Goal: Book appointment/travel/reservation

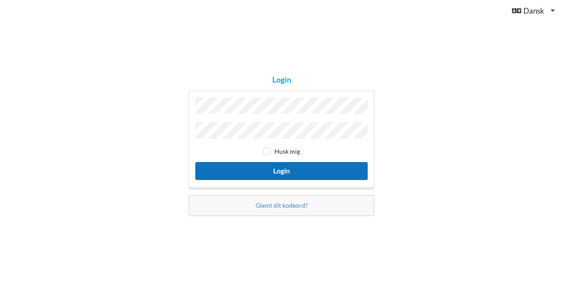
click at [266, 166] on button "Login" at bounding box center [281, 171] width 172 height 18
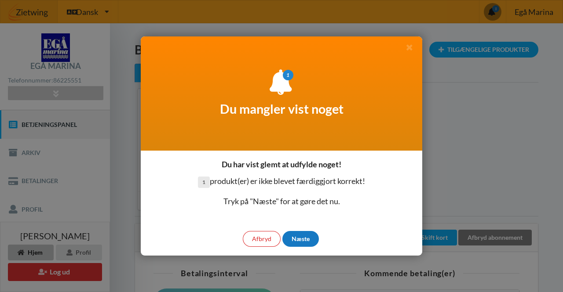
click at [305, 241] on div "Næste" at bounding box center [300, 239] width 36 height 16
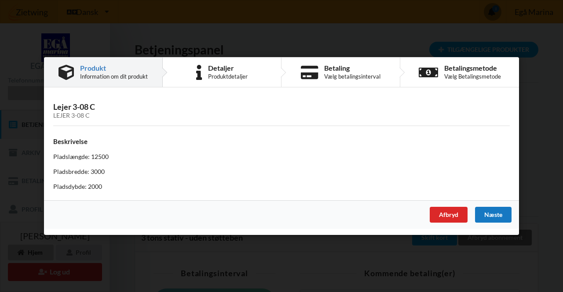
click at [497, 218] on div "Næste" at bounding box center [493, 215] width 36 height 16
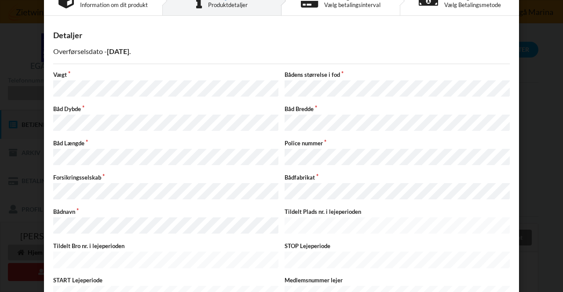
scroll to position [83, 0]
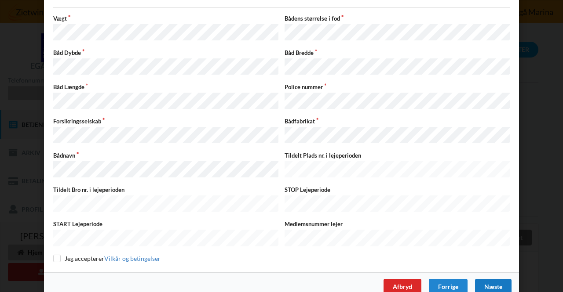
click at [492, 279] on div "Næste" at bounding box center [493, 287] width 36 height 16
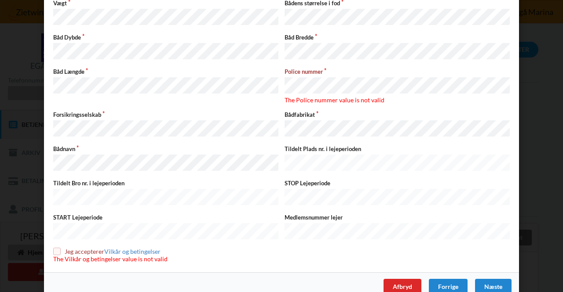
click at [57, 255] on span "The Vilkår og betingelser value is not valid" at bounding box center [110, 258] width 114 height 7
click at [55, 248] on input "checkbox" at bounding box center [56, 251] width 7 height 7
checkbox input "true"
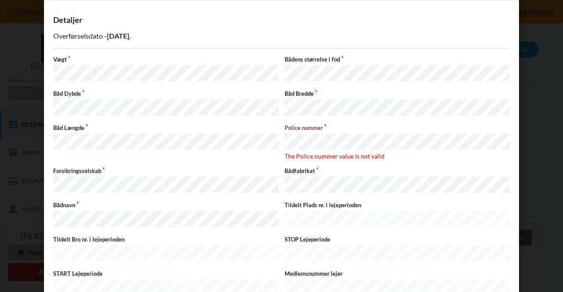
scroll to position [91, 0]
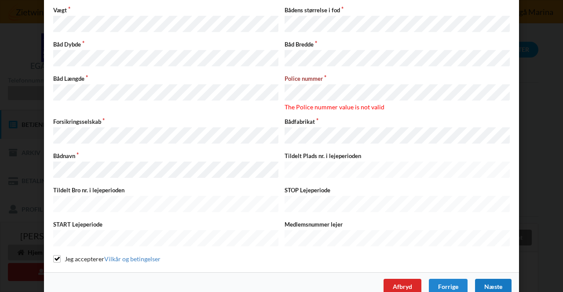
click at [493, 279] on div "Næste" at bounding box center [493, 287] width 36 height 16
click at [314, 96] on div "Police nummer The Police nummer value is not valid" at bounding box center [396, 93] width 231 height 37
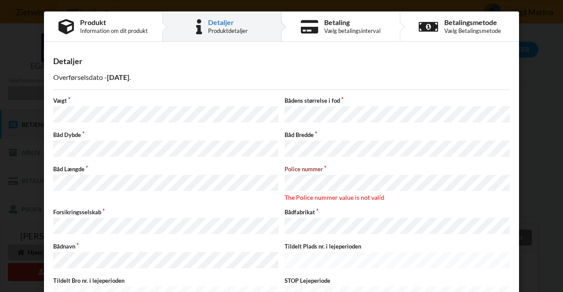
scroll to position [1, 0]
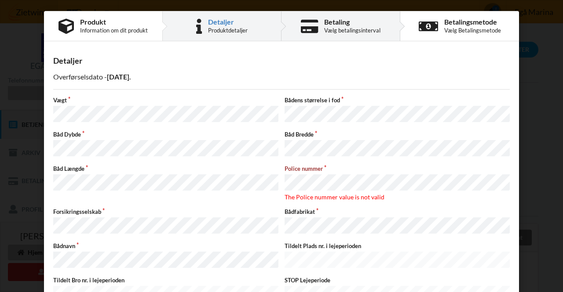
click at [364, 29] on div "Vælg betalingsinterval" at bounding box center [352, 30] width 56 height 7
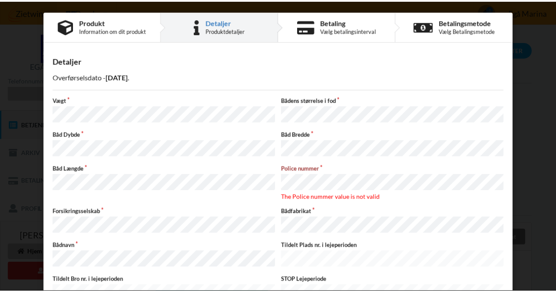
scroll to position [91, 0]
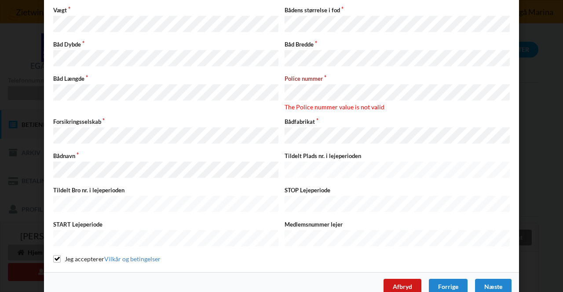
click at [405, 279] on div "Afbryd" at bounding box center [402, 287] width 38 height 16
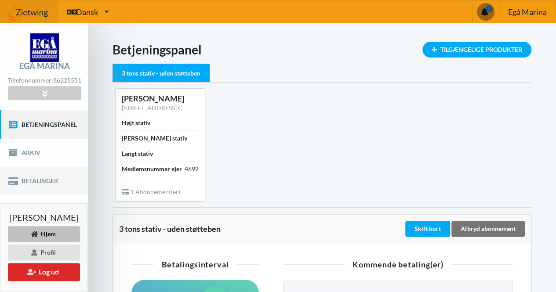
click at [74, 182] on link "Betalinger" at bounding box center [44, 181] width 88 height 28
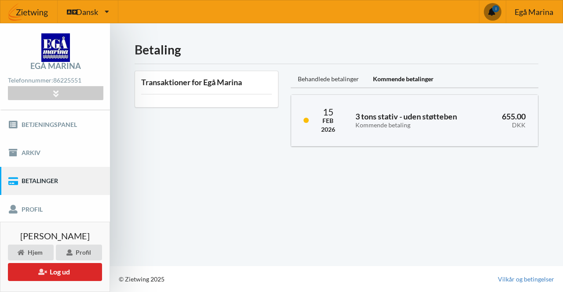
click at [321, 79] on div "Behandlede betalinger" at bounding box center [328, 80] width 75 height 18
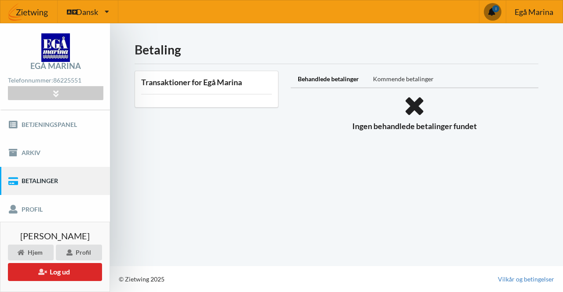
click at [412, 75] on div "Kommende betalinger" at bounding box center [403, 80] width 75 height 18
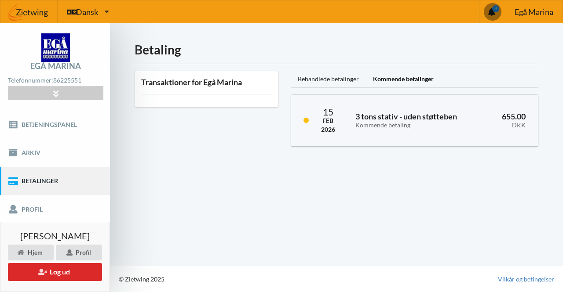
click at [239, 91] on div "Transaktioner for Egå Marina" at bounding box center [207, 89] width 144 height 36
click at [67, 155] on link "Arkiv" at bounding box center [55, 153] width 110 height 28
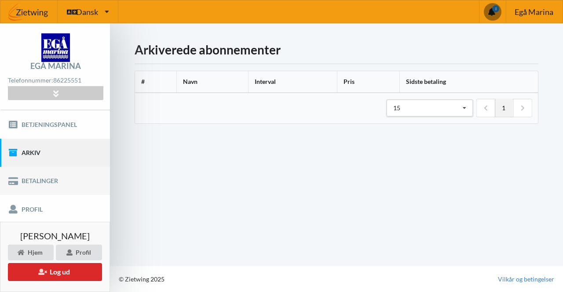
click at [75, 187] on link "Betalinger" at bounding box center [55, 181] width 110 height 28
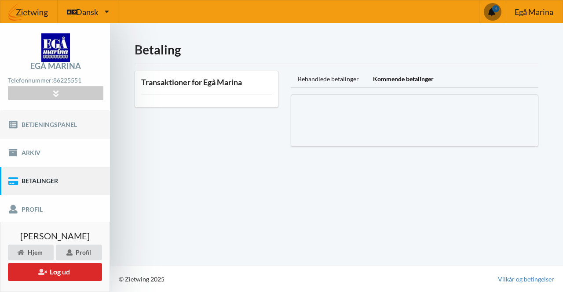
click at [60, 132] on link "Betjeningspanel" at bounding box center [55, 124] width 110 height 28
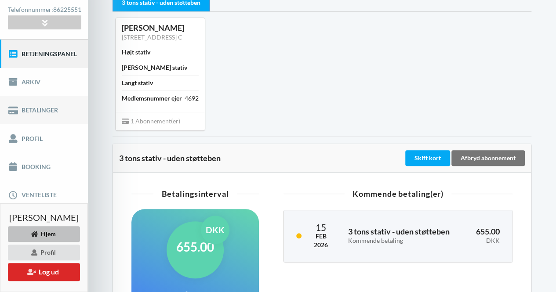
scroll to position [71, 0]
click at [58, 158] on link "Booking" at bounding box center [44, 167] width 88 height 28
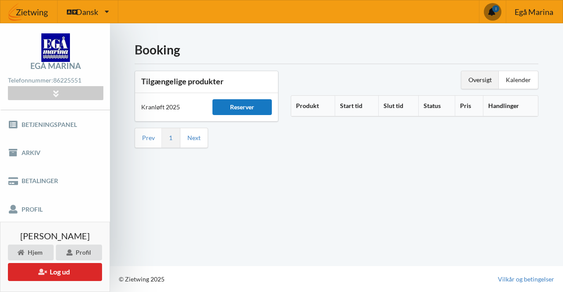
click at [235, 110] on div "Reserver" at bounding box center [241, 107] width 59 height 16
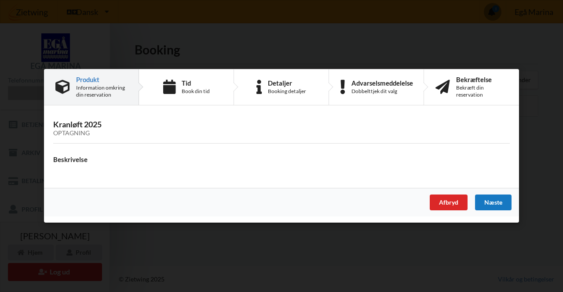
click at [497, 208] on div "Næste" at bounding box center [493, 203] width 36 height 16
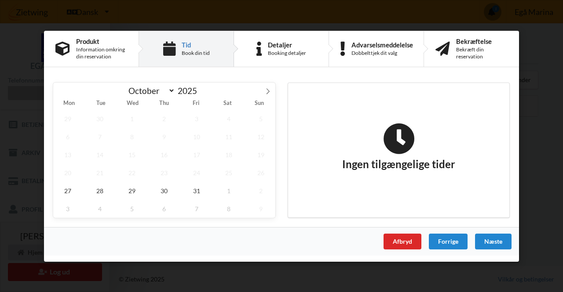
click at [124, 155] on span "15" at bounding box center [131, 155] width 29 height 18
click at [170, 190] on span "30" at bounding box center [164, 191] width 29 height 18
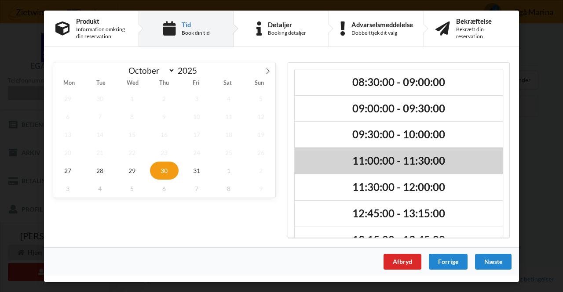
scroll to position [47, 0]
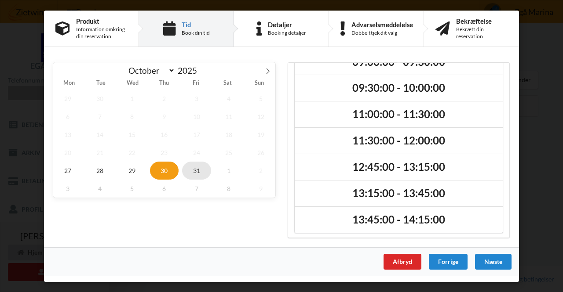
click at [200, 170] on span "31" at bounding box center [196, 170] width 29 height 18
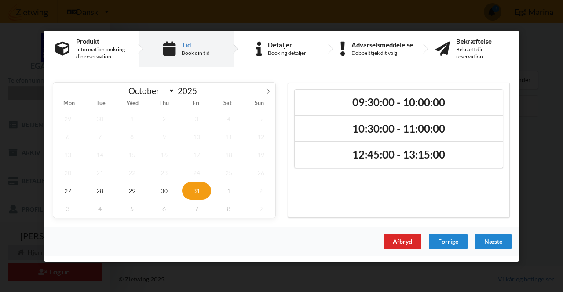
scroll to position [0, 0]
click at [164, 187] on span "30" at bounding box center [164, 191] width 29 height 18
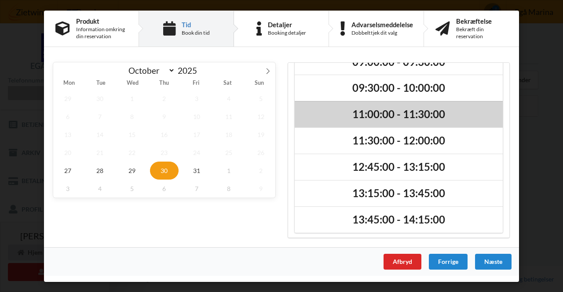
scroll to position [47, 0]
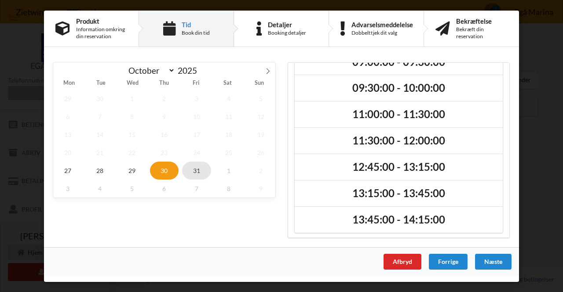
click at [202, 172] on span "31" at bounding box center [196, 170] width 29 height 18
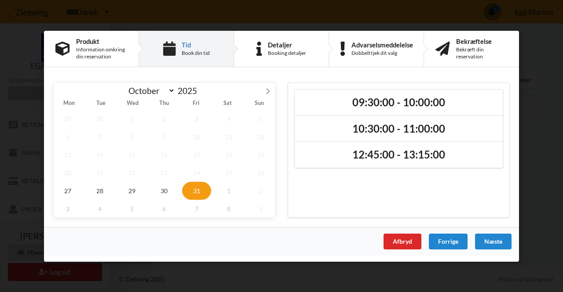
scroll to position [0, 0]
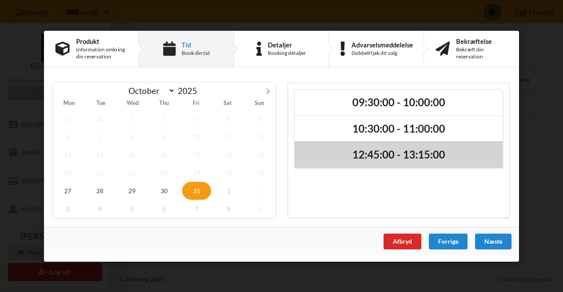
click at [447, 154] on h2 "12:45:00 - 13:15:00" at bounding box center [399, 155] width 196 height 14
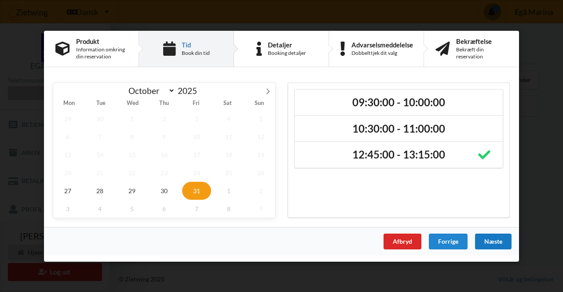
click at [499, 241] on div "Næste" at bounding box center [493, 241] width 36 height 16
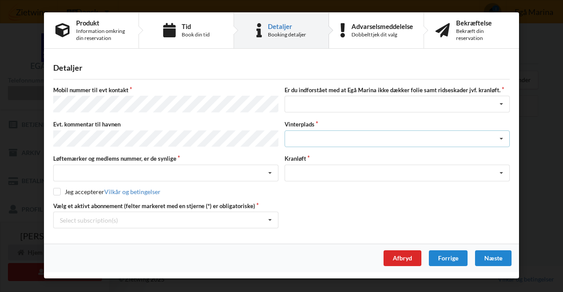
click at [310, 135] on div "Landplads nr. 1 Landplads nr. 2 Landplads nr.3 Landplads nr. 4 Landplads nr. 5 …" at bounding box center [397, 139] width 225 height 17
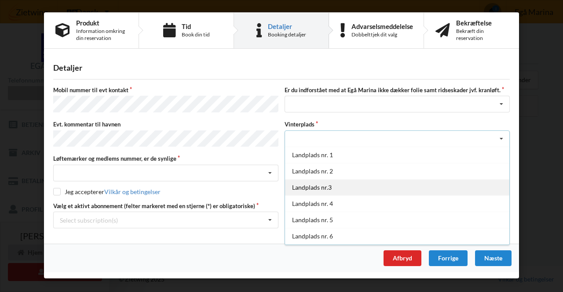
scroll to position [95, 0]
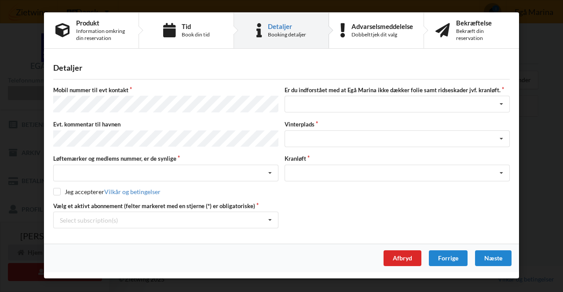
click at [383, 116] on div "Mobil nummer til evt kontakt Er du indforstået med at Egå Marina ikke dækker fo…" at bounding box center [281, 157] width 456 height 142
click at [209, 169] on div "Nej, jeg kontakter havnekontoret inden løftet Ja, mine mærker er synlige og int…" at bounding box center [165, 173] width 225 height 17
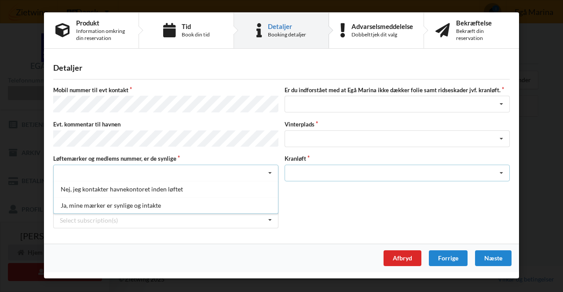
click at [333, 167] on div "Optagning" at bounding box center [397, 173] width 225 height 17
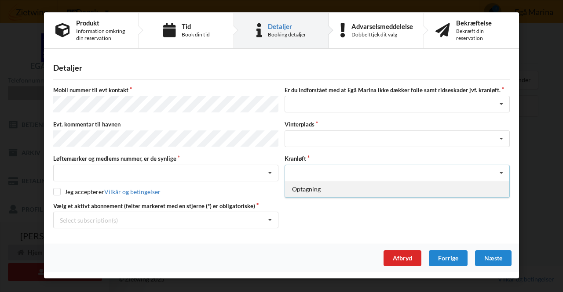
click at [333, 185] on div "Optagning" at bounding box center [397, 189] width 224 height 16
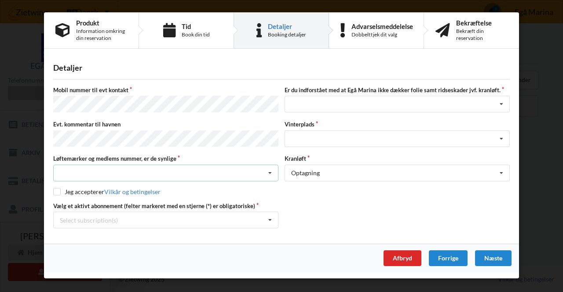
click at [237, 171] on div "Nej, jeg kontakter havnekontoret inden løftet Ja, mine mærker er synlige og int…" at bounding box center [165, 173] width 225 height 17
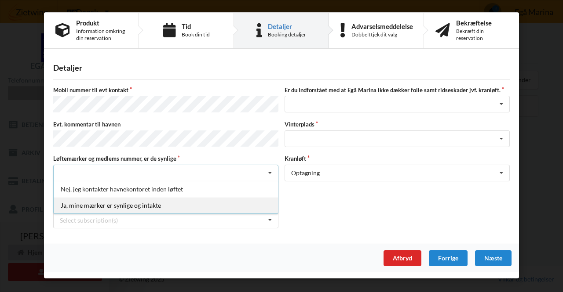
click at [261, 197] on div "Ja, mine mærker er synlige og intakte" at bounding box center [166, 205] width 224 height 16
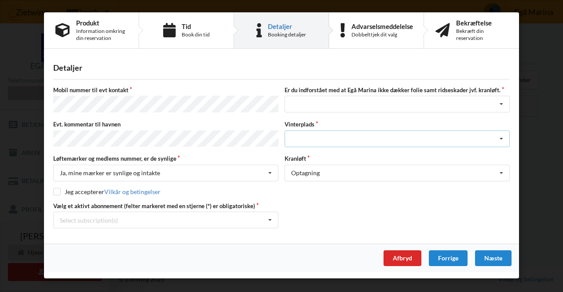
click at [333, 138] on div "Landplads nr. 1 Landplads nr. 2 Landplads nr.3 Landplads nr. 4 Landplads nr. 5 …" at bounding box center [397, 139] width 225 height 17
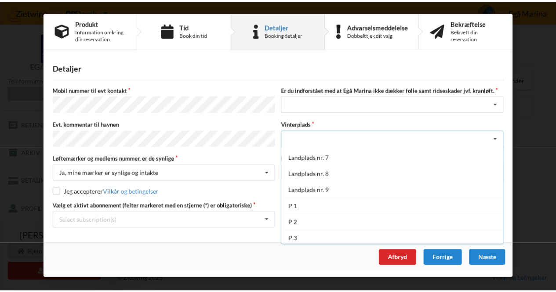
scroll to position [0, 0]
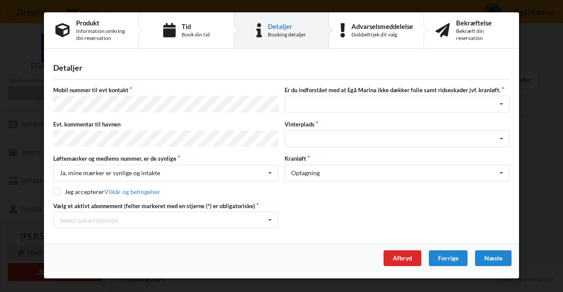
click at [330, 115] on div "Mobil nummer til evt kontakt Er du indforstået med at Egå Marina ikke dækker fo…" at bounding box center [281, 157] width 456 height 142
click at [403, 251] on div "Afbryd" at bounding box center [402, 259] width 38 height 16
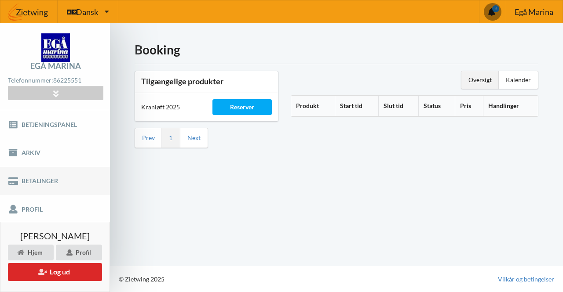
click at [71, 184] on link "Betalinger" at bounding box center [55, 181] width 110 height 28
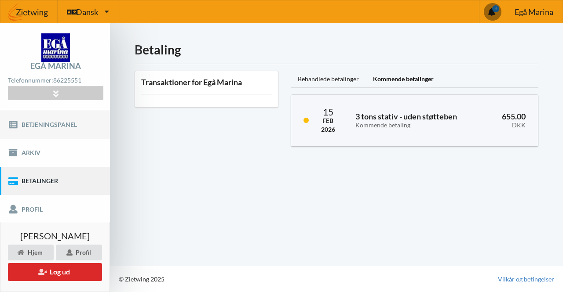
click at [78, 131] on link "Betjeningspanel" at bounding box center [55, 124] width 110 height 28
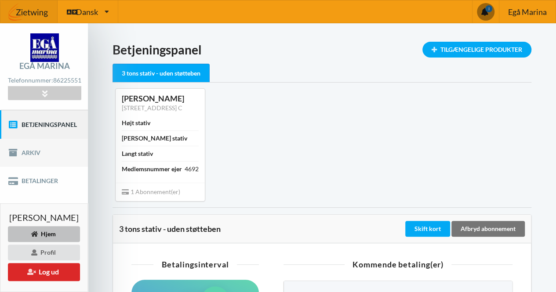
click at [74, 152] on link "Arkiv" at bounding box center [44, 153] width 88 height 28
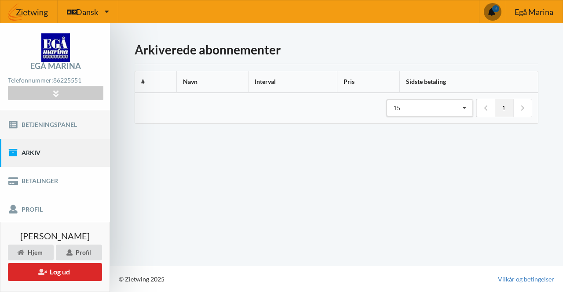
click at [45, 126] on link "Betjeningspanel" at bounding box center [55, 124] width 110 height 28
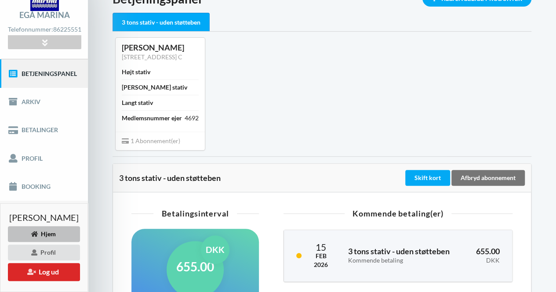
scroll to position [49, 0]
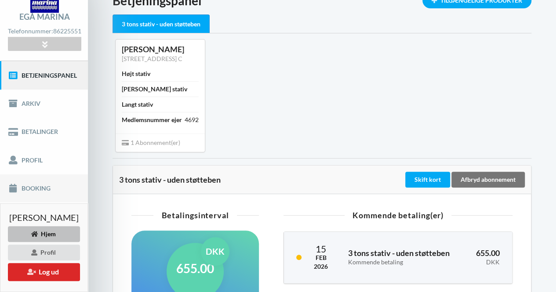
click at [62, 190] on link "Booking" at bounding box center [44, 189] width 88 height 28
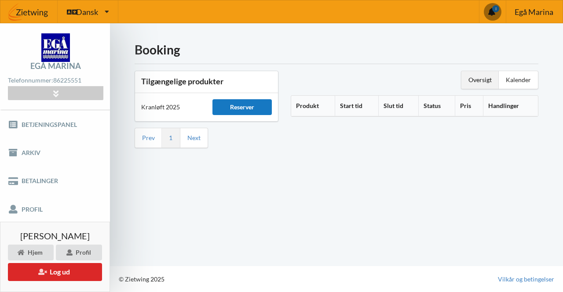
click at [240, 107] on div "Reserver" at bounding box center [241, 107] width 59 height 16
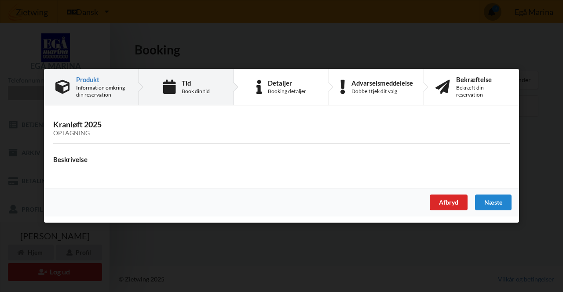
click at [197, 88] on div "Tid Book din tid" at bounding box center [196, 87] width 28 height 15
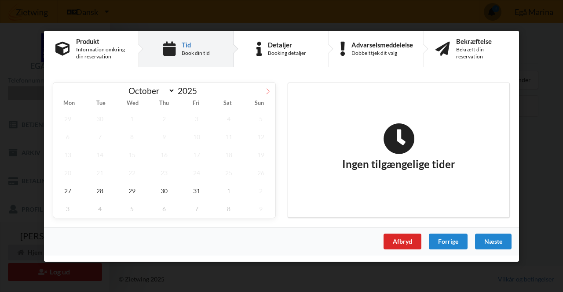
click at [268, 88] on span at bounding box center [267, 89] width 15 height 15
click at [65, 96] on span at bounding box center [60, 89] width 15 height 15
select select "9"
click at [130, 189] on span "29" at bounding box center [131, 191] width 29 height 18
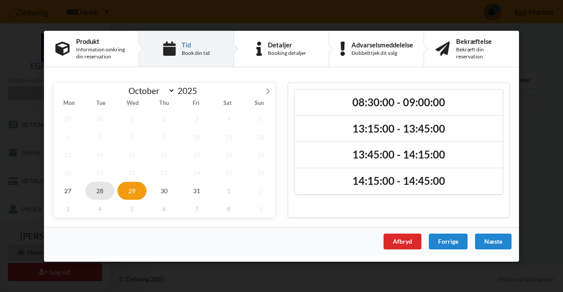
click at [106, 186] on span "28" at bounding box center [99, 191] width 29 height 18
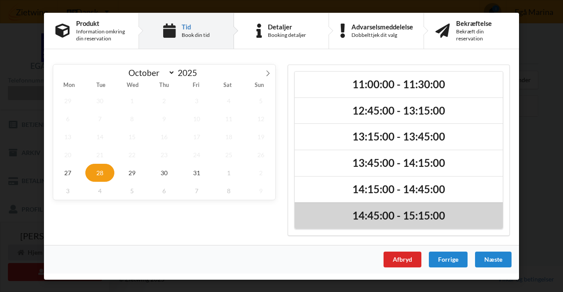
click at [445, 214] on h2 "14:45:00 - 15:15:00" at bounding box center [399, 216] width 196 height 14
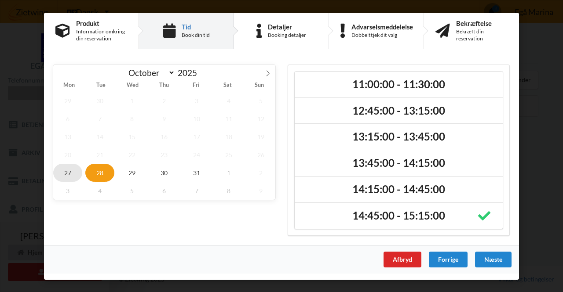
click at [74, 178] on span "27" at bounding box center [67, 173] width 29 height 18
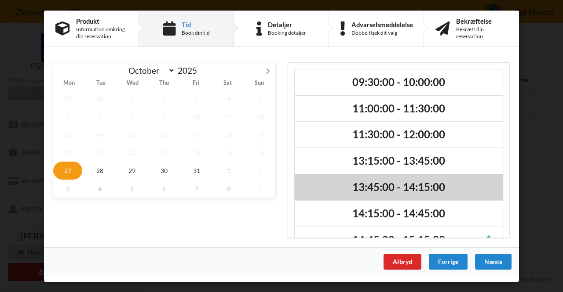
scroll to position [20, 0]
